Goal: Transaction & Acquisition: Purchase product/service

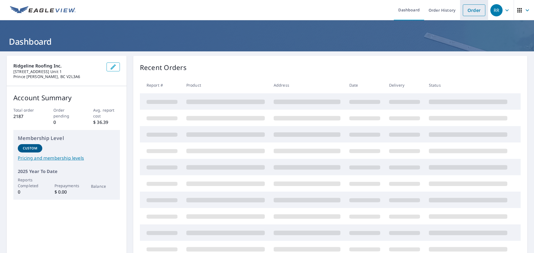
click at [468, 6] on link "Order" at bounding box center [474, 10] width 23 height 12
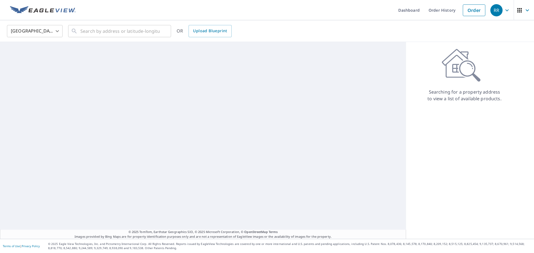
click at [53, 30] on body "RR RR Dashboard Order History Order RR [GEOGRAPHIC_DATA] [GEOGRAPHIC_DATA] ​ ​ …" at bounding box center [267, 126] width 534 height 253
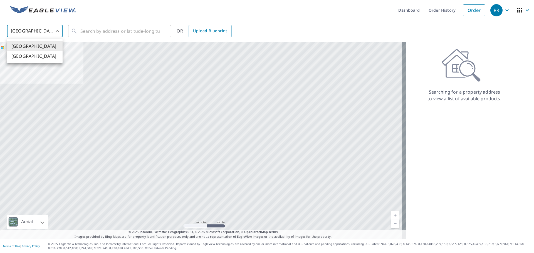
click at [48, 54] on li "[GEOGRAPHIC_DATA]" at bounding box center [35, 56] width 56 height 10
type input "CA"
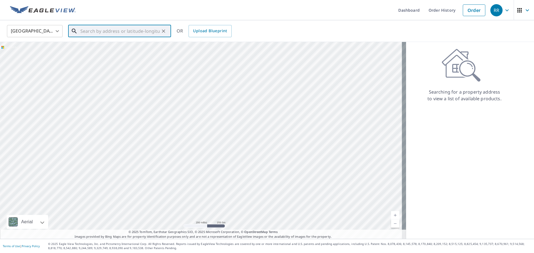
click at [92, 34] on input "text" at bounding box center [119, 31] width 79 height 16
paste input "[STREET_ADDRESS]"
click at [88, 51] on span "[STREET_ADDRESS]" at bounding box center [122, 47] width 87 height 7
type input "[STREET_ADDRESS]"
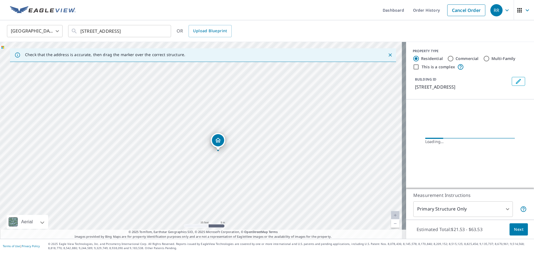
drag, startPoint x: 190, startPoint y: 106, endPoint x: 300, endPoint y: 143, distance: 115.4
click at [300, 143] on div "[STREET_ADDRESS]" at bounding box center [203, 140] width 406 height 197
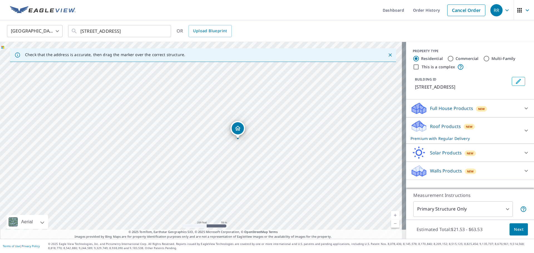
drag, startPoint x: 256, startPoint y: 113, endPoint x: 266, endPoint y: 132, distance: 21.0
click at [266, 132] on div "[STREET_ADDRESS]" at bounding box center [203, 140] width 406 height 197
drag, startPoint x: 249, startPoint y: 170, endPoint x: 239, endPoint y: 133, distance: 38.0
click at [239, 133] on div "[STREET_ADDRESS]" at bounding box center [203, 140] width 406 height 197
drag, startPoint x: 204, startPoint y: 106, endPoint x: 249, endPoint y: 160, distance: 69.7
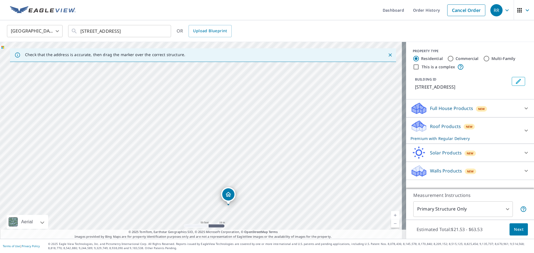
click at [249, 160] on div "[STREET_ADDRESS]" at bounding box center [203, 140] width 406 height 197
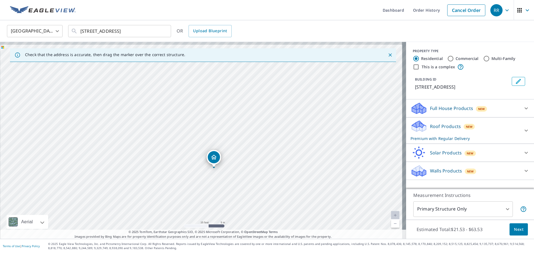
drag, startPoint x: 219, startPoint y: 125, endPoint x: 190, endPoint y: 71, distance: 61.4
click at [190, 71] on div "[STREET_ADDRESS]" at bounding box center [203, 140] width 406 height 197
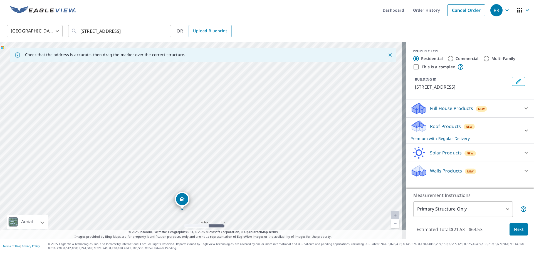
drag, startPoint x: 302, startPoint y: 107, endPoint x: 270, endPoint y: 147, distance: 51.2
click at [270, 147] on div "[STREET_ADDRESS]" at bounding box center [203, 140] width 406 height 197
click at [135, 34] on input "[STREET_ADDRESS]" at bounding box center [119, 31] width 79 height 16
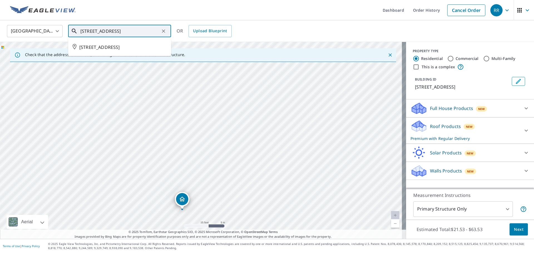
click at [135, 34] on input "[STREET_ADDRESS]" at bounding box center [119, 31] width 79 height 16
click at [281, 96] on div "[STREET_ADDRESS]" at bounding box center [203, 140] width 406 height 197
click at [147, 78] on div "[STREET_ADDRESS]" at bounding box center [203, 140] width 406 height 197
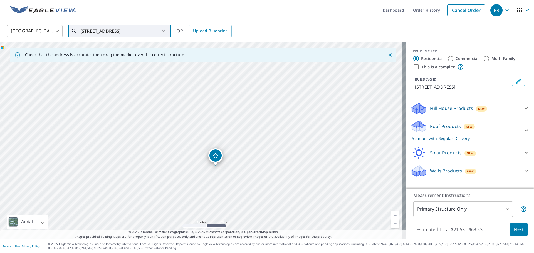
drag, startPoint x: 250, startPoint y: 96, endPoint x: 242, endPoint y: 158, distance: 62.4
click at [242, 158] on div "[STREET_ADDRESS]" at bounding box center [203, 140] width 406 height 197
